Goal: Task Accomplishment & Management: Manage account settings

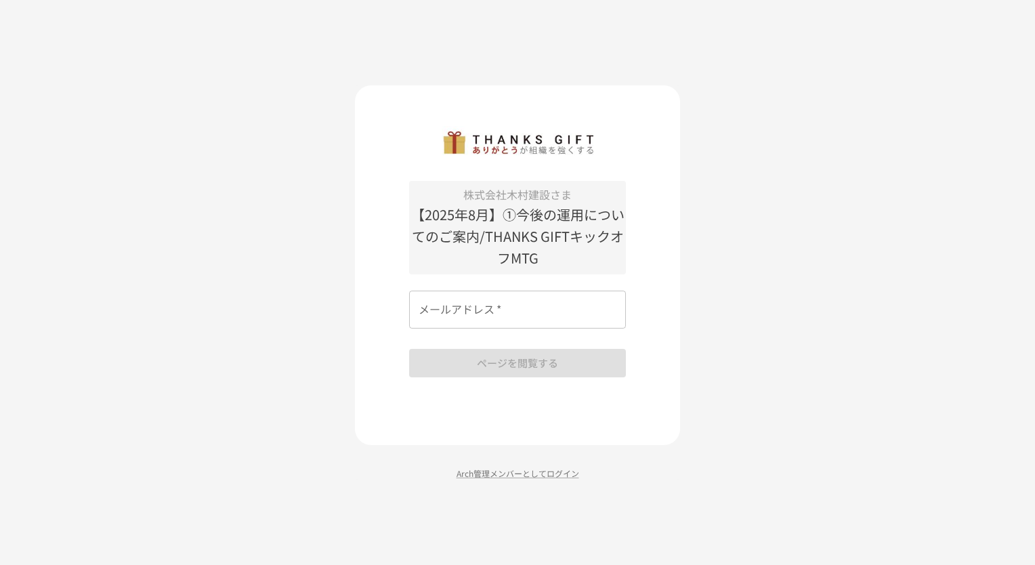
click at [435, 309] on input "メールアドレス   *" at bounding box center [517, 310] width 217 height 38
type input "**********"
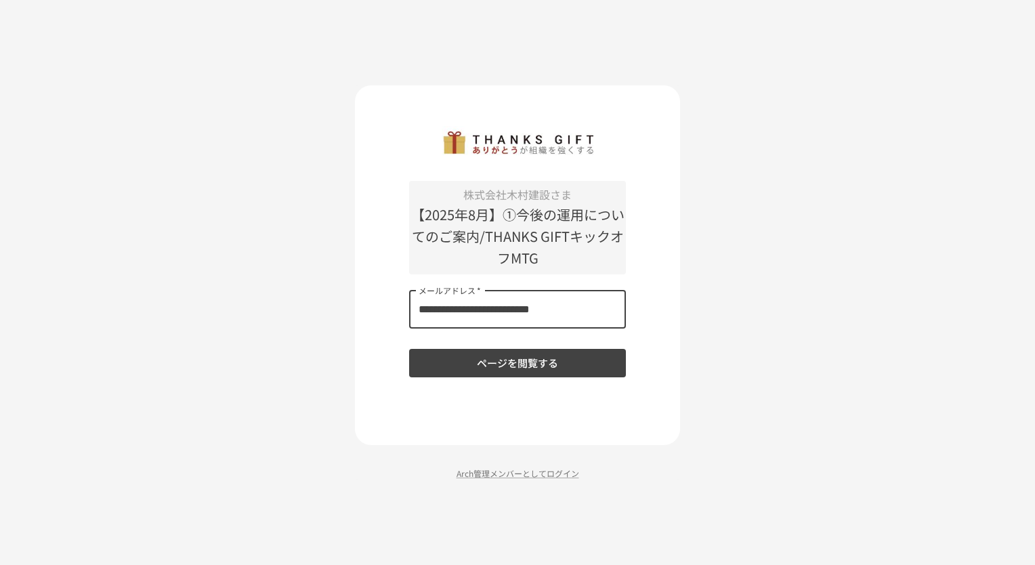
click at [454, 362] on button "ページを閲覧する" at bounding box center [517, 363] width 217 height 28
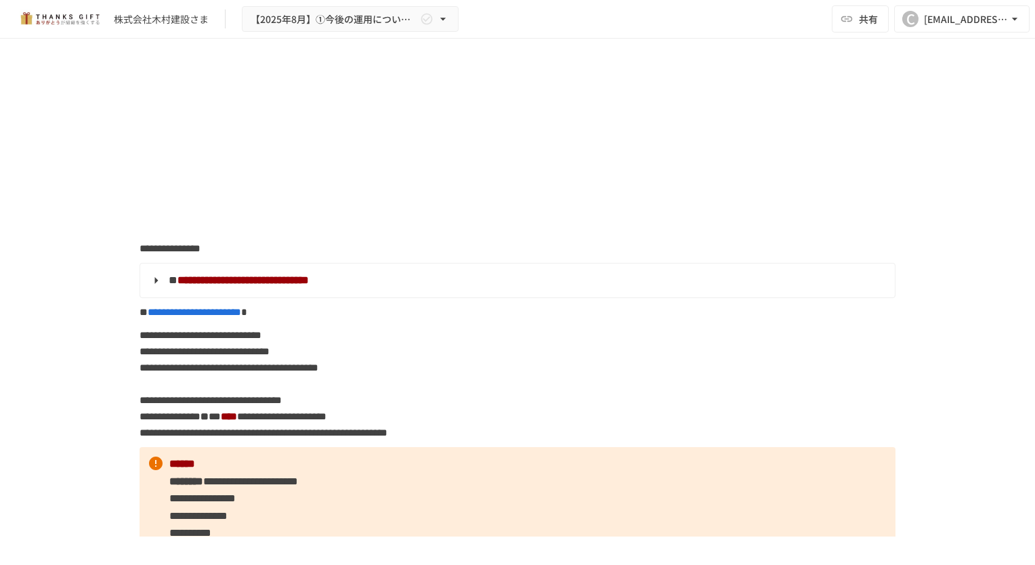
scroll to position [7759, 0]
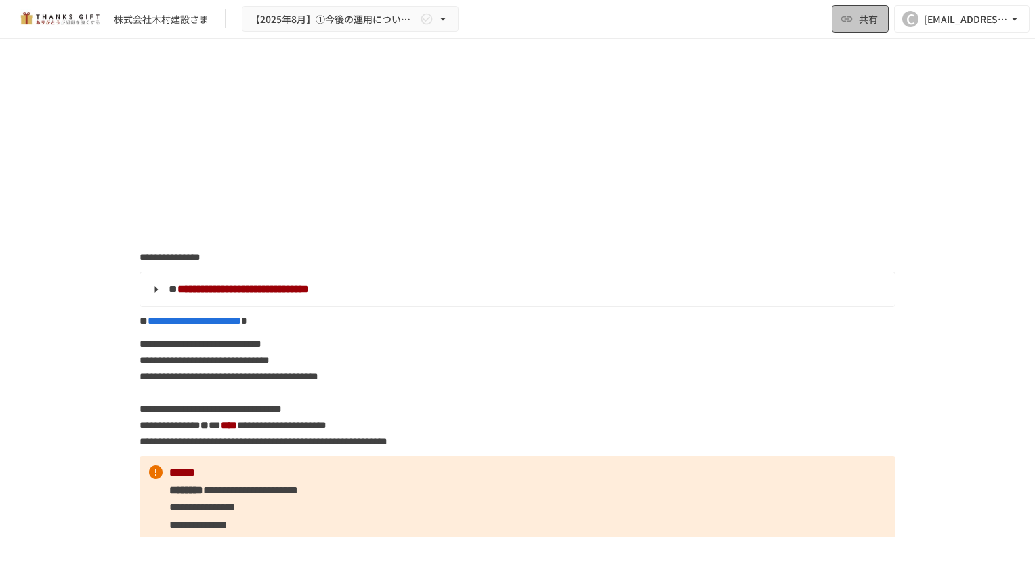
click at [848, 24] on icon "button" at bounding box center [847, 19] width 14 height 14
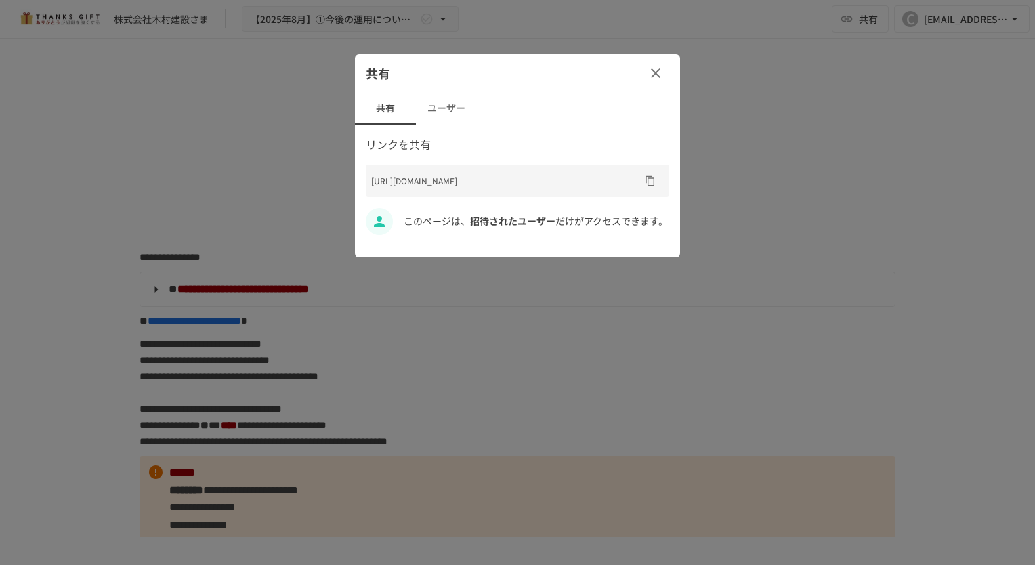
click at [652, 72] on icon "button" at bounding box center [655, 73] width 16 height 16
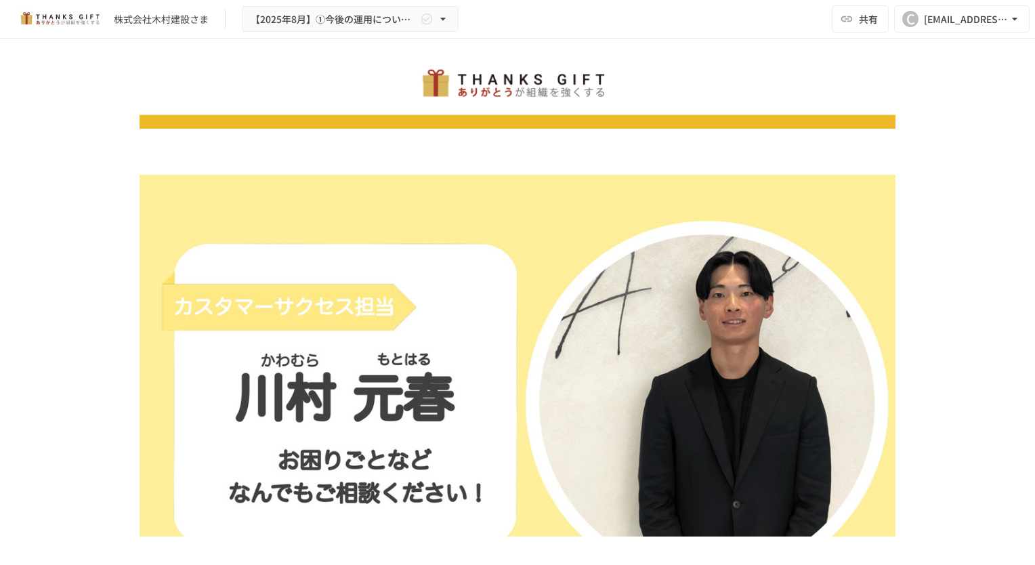
scroll to position [203, 0]
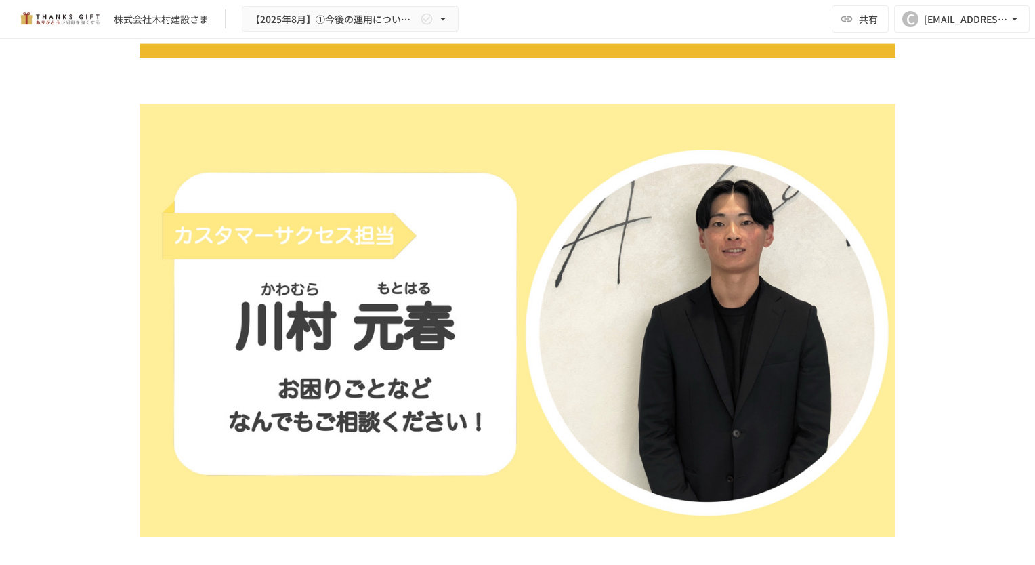
click at [547, 300] on img at bounding box center [517, 321] width 756 height 435
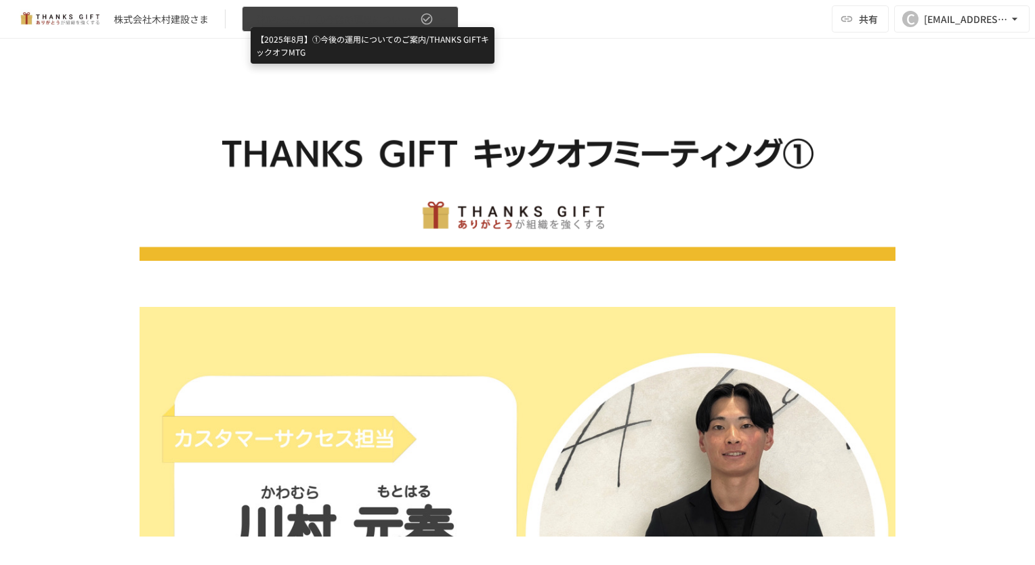
click at [370, 16] on span "【2025年8月】①今後の運用についてのご案内/THANKS GIFTキックオフMTG" at bounding box center [334, 19] width 167 height 17
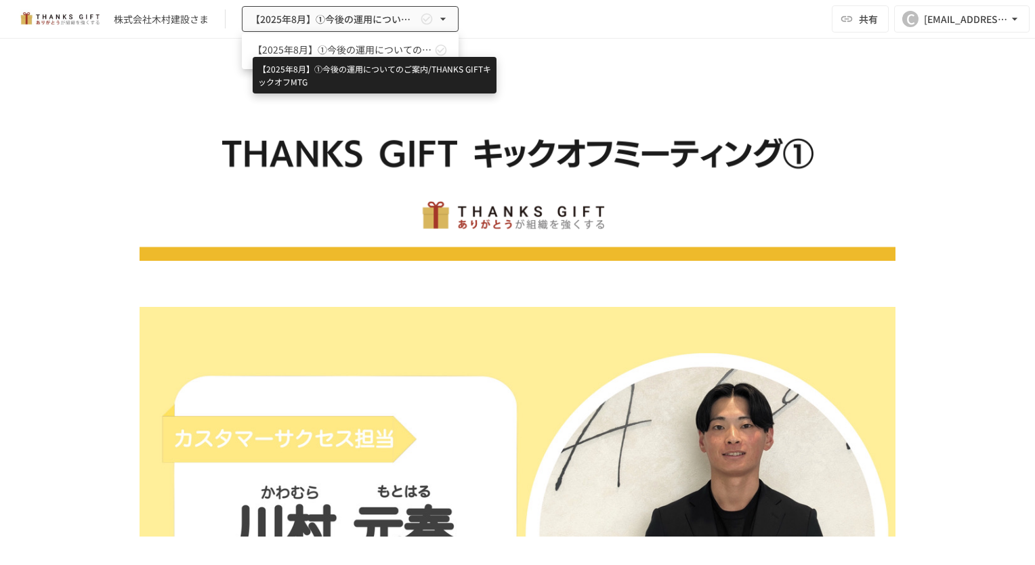
click at [360, 53] on span "【2025年8月】①今後の運用についてのご案内/THANKS GIFTキックオフMTG" at bounding box center [342, 50] width 179 height 14
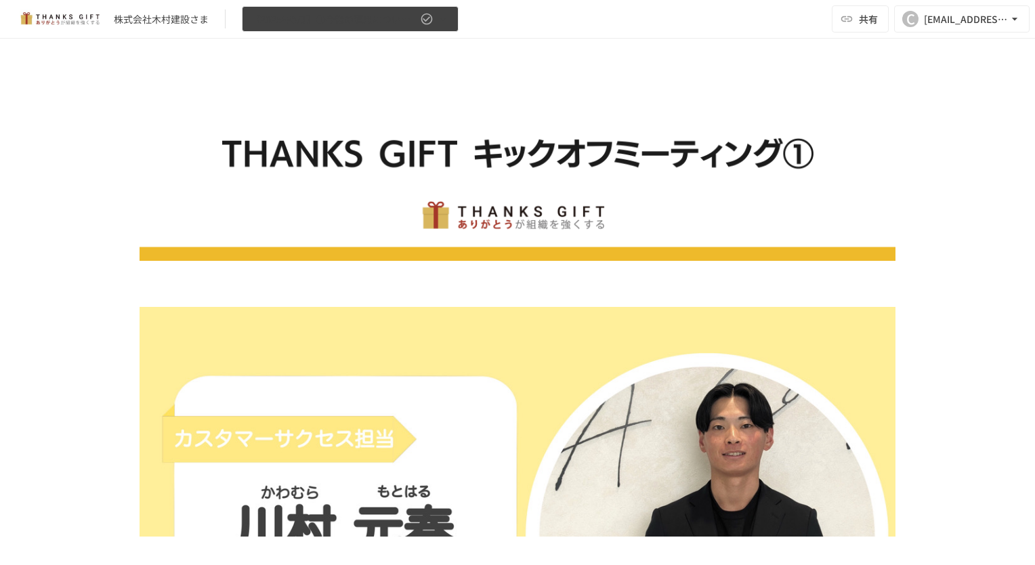
click at [368, 28] on button "【2025年8月】①今後の運用についてのご案内/THANKS GIFTキックオフMTG" at bounding box center [350, 19] width 217 height 26
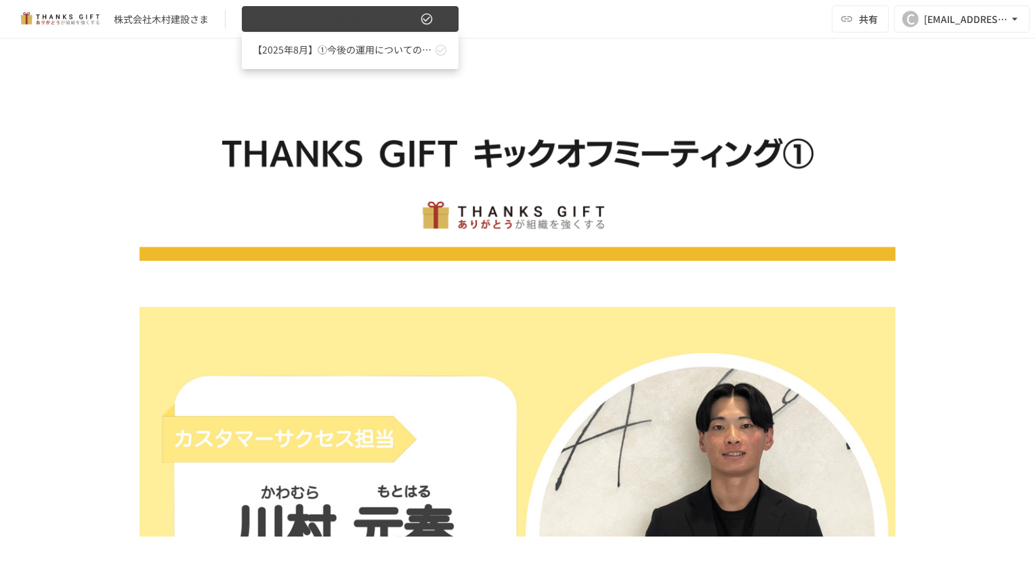
click at [368, 28] on div at bounding box center [517, 282] width 1035 height 565
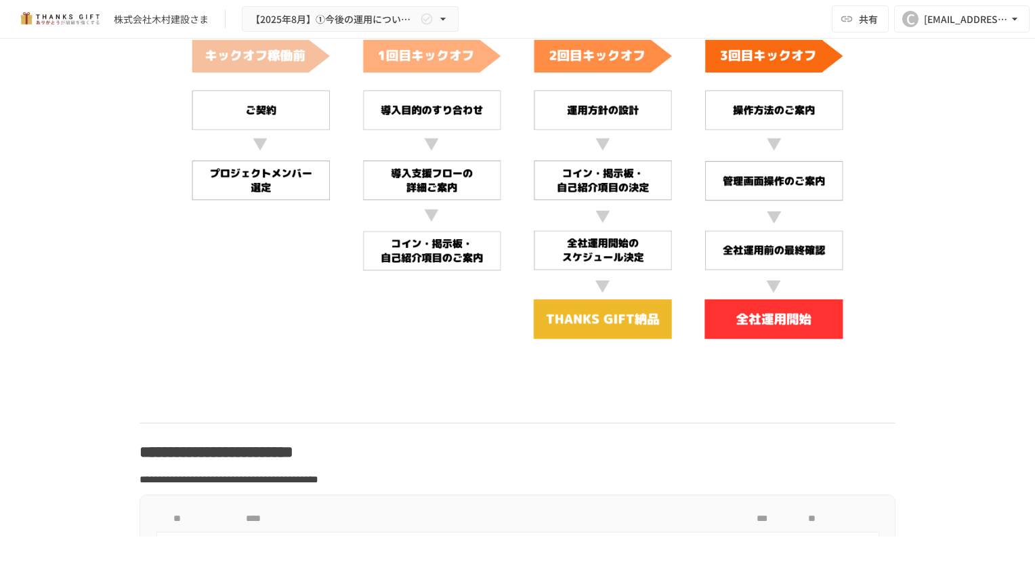
scroll to position [4576, 0]
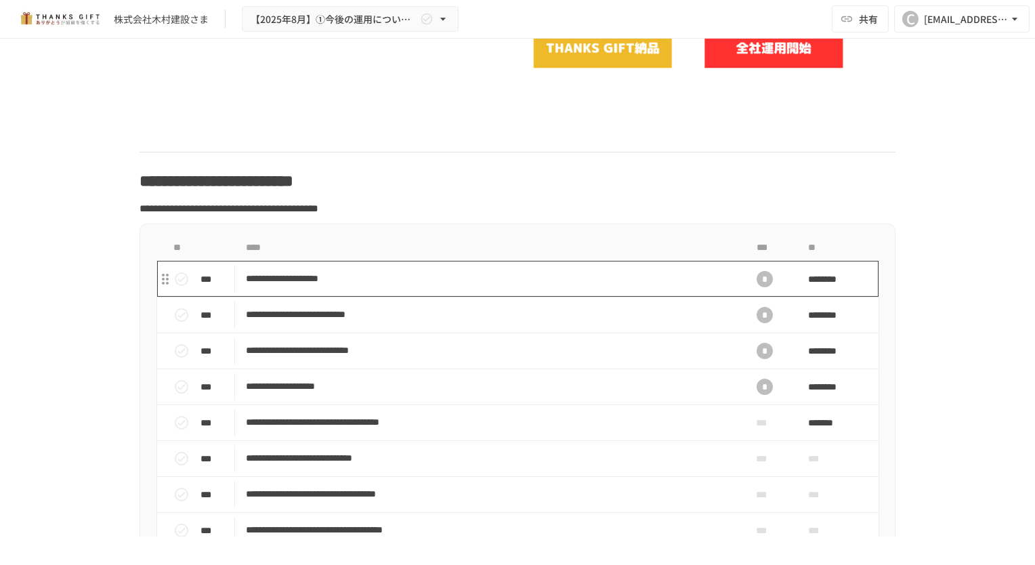
click at [337, 287] on p "**********" at bounding box center [489, 278] width 486 height 17
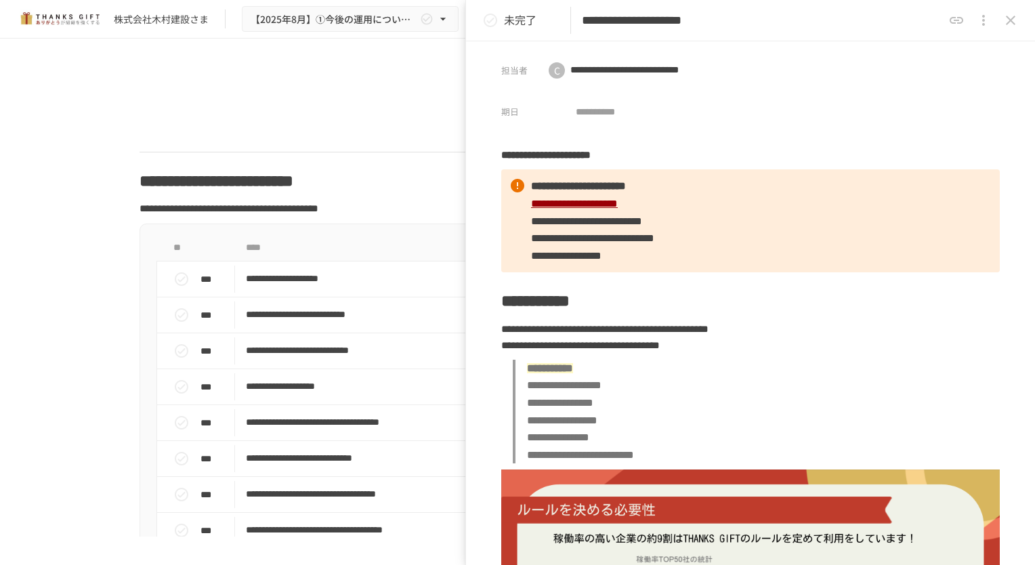
click at [1010, 20] on icon "close drawer" at bounding box center [1010, 20] width 9 height 9
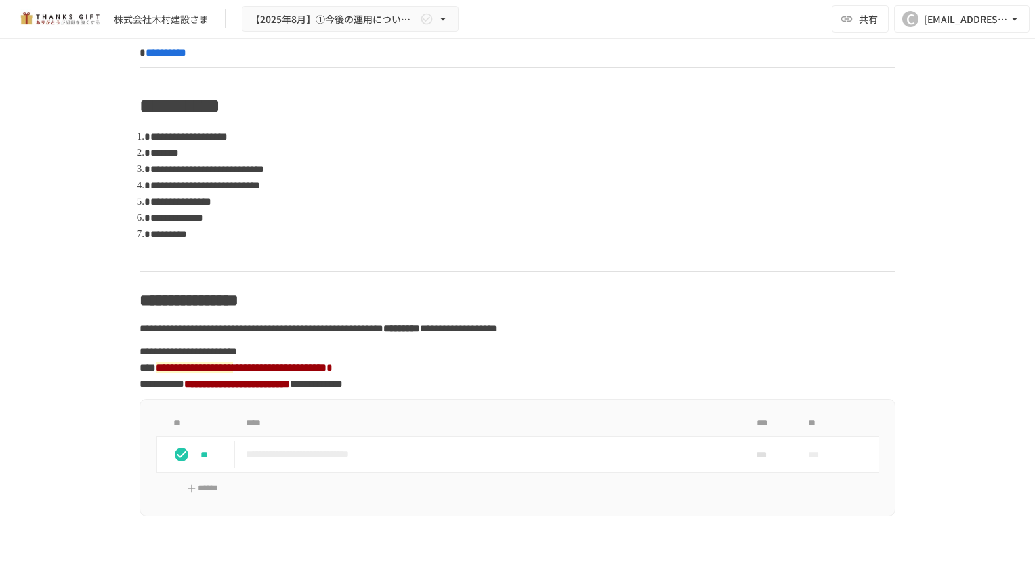
scroll to position [852, 0]
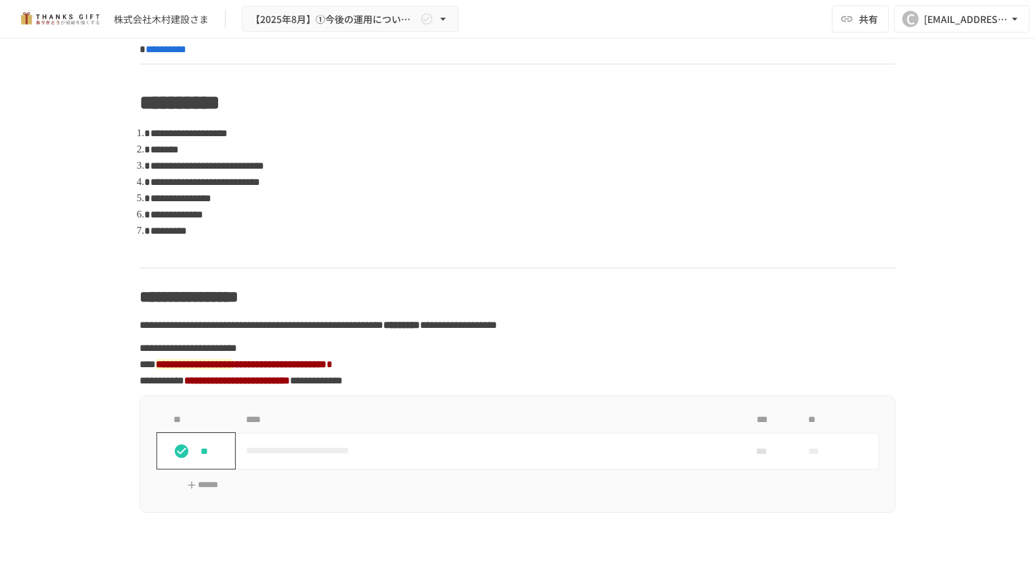
click at [181, 465] on button "status" at bounding box center [181, 450] width 27 height 27
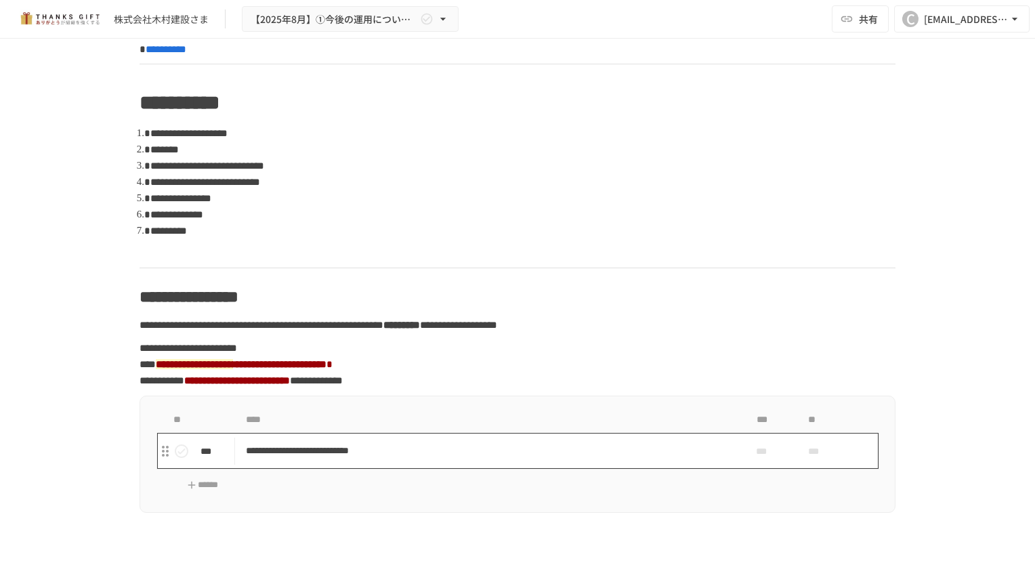
click at [320, 459] on p "**********" at bounding box center [489, 450] width 486 height 17
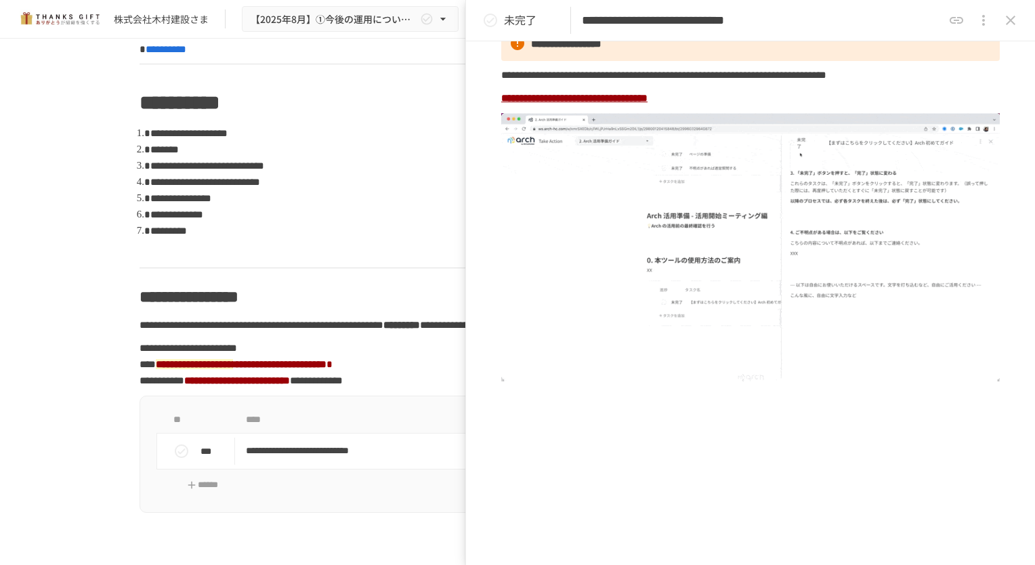
scroll to position [1057, 0]
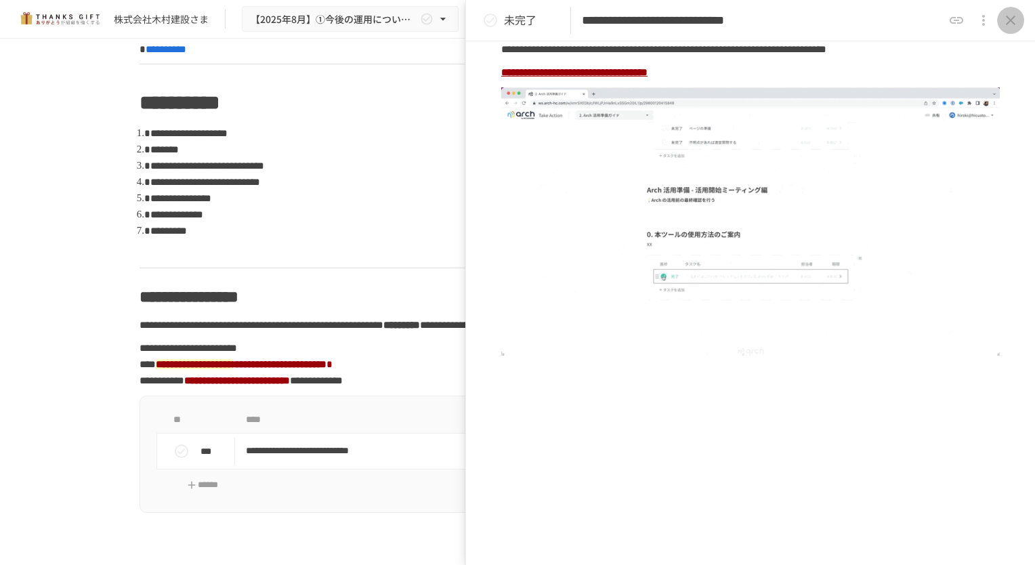
click at [1017, 14] on icon "close drawer" at bounding box center [1010, 20] width 16 height 16
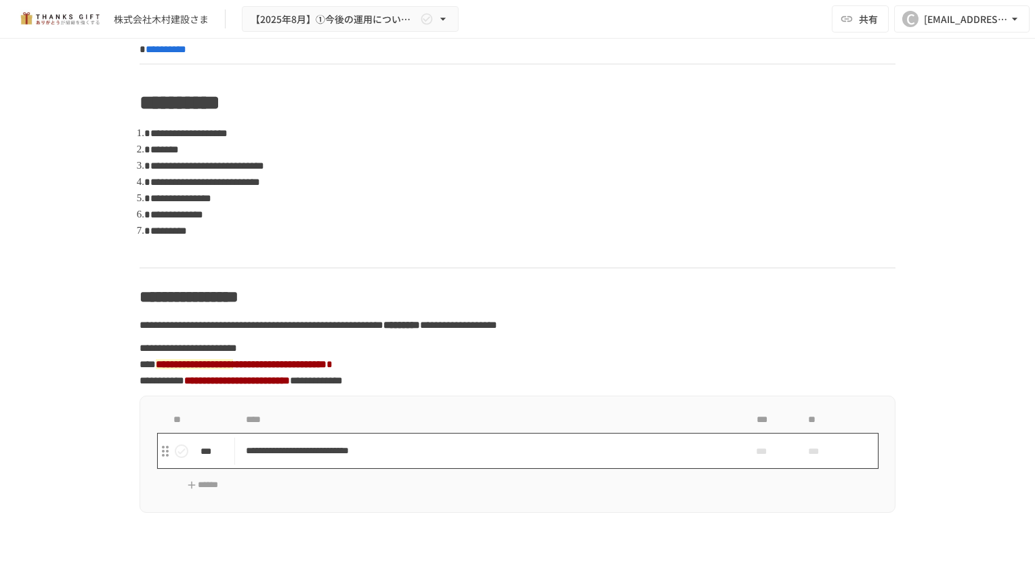
click at [303, 459] on p "**********" at bounding box center [489, 450] width 486 height 17
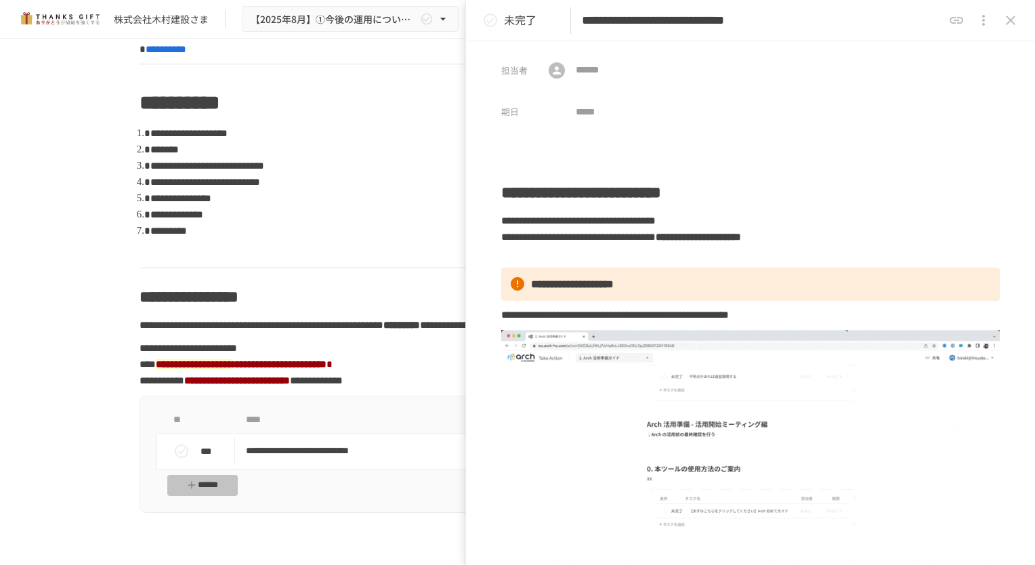
click at [186, 491] on icon "button" at bounding box center [192, 485] width 12 height 12
